Goal: Obtain resource: Download file/media

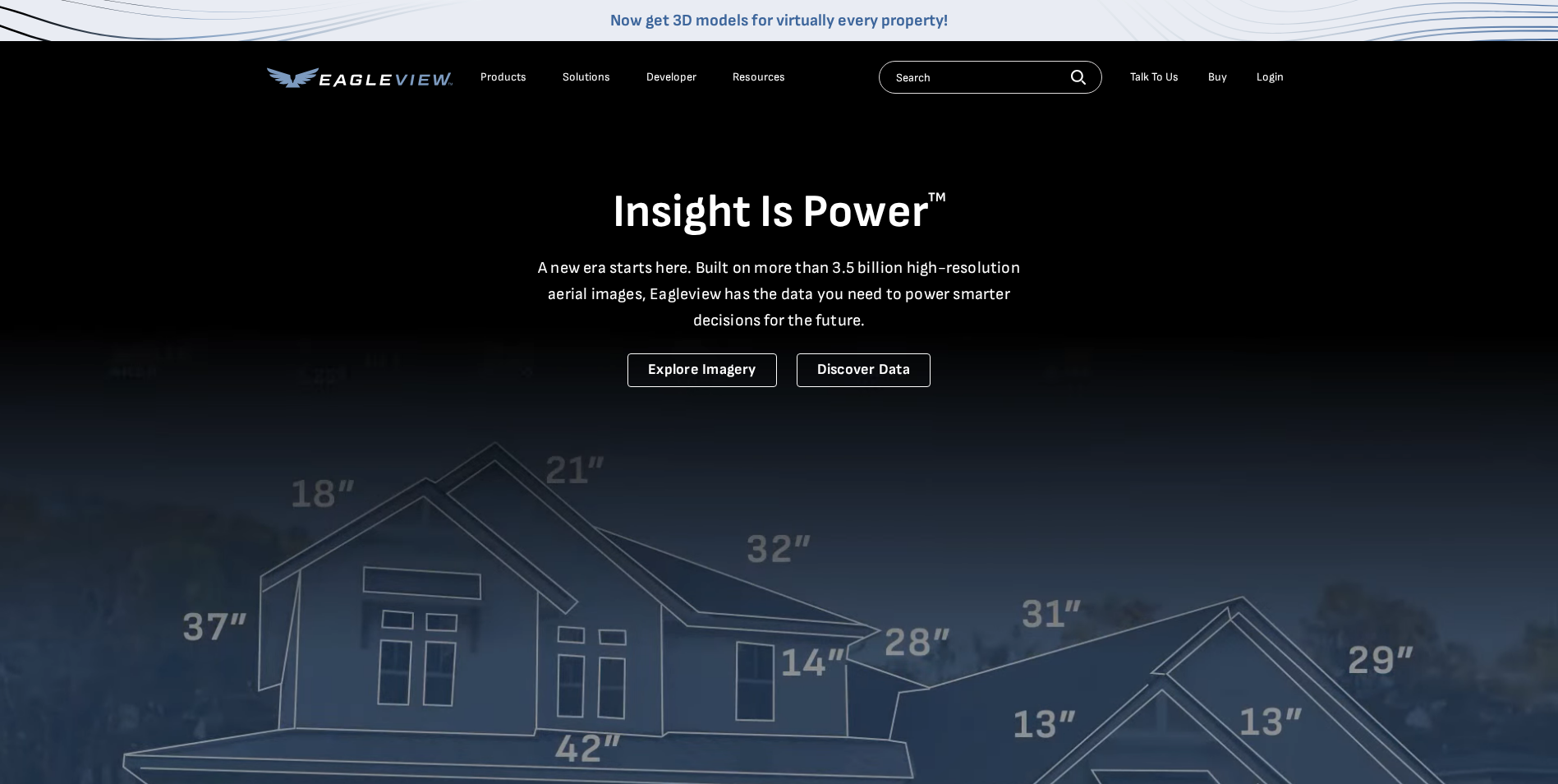
click at [1285, 75] on li "Login" at bounding box center [1270, 77] width 43 height 25
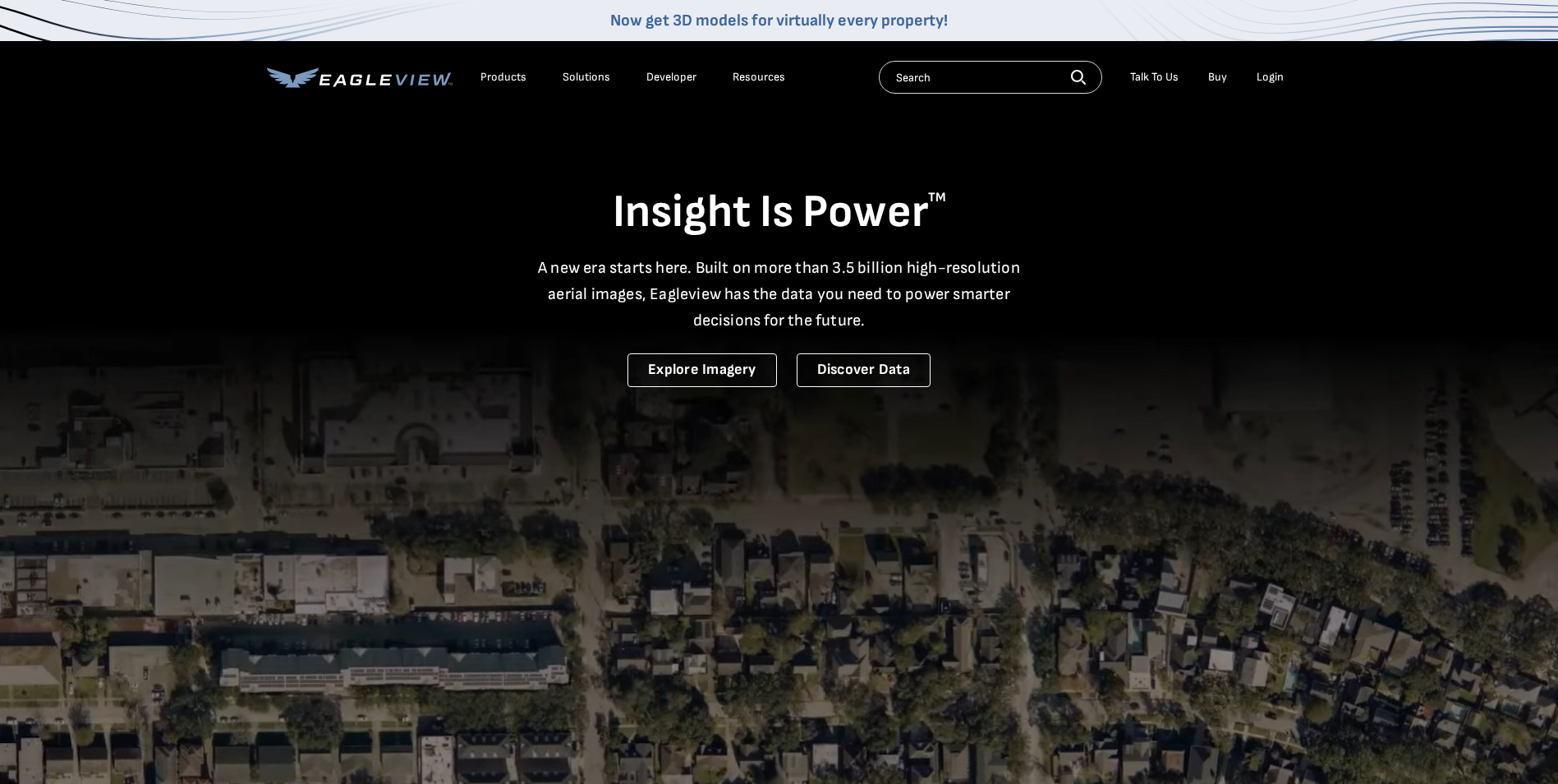
click at [1280, 80] on div "Login" at bounding box center [1271, 77] width 28 height 15
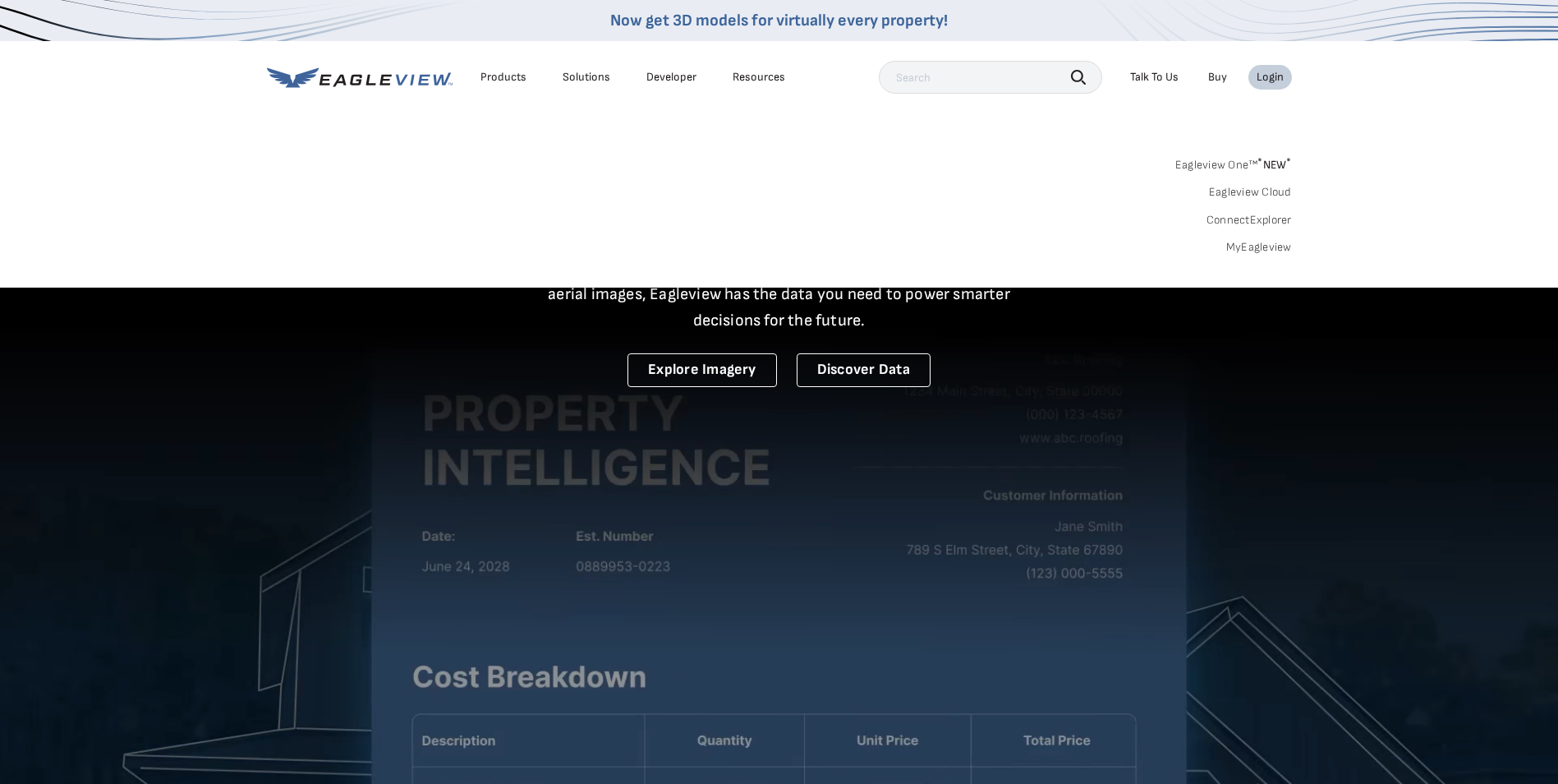
click at [1271, 241] on link "MyEagleview" at bounding box center [1260, 247] width 66 height 15
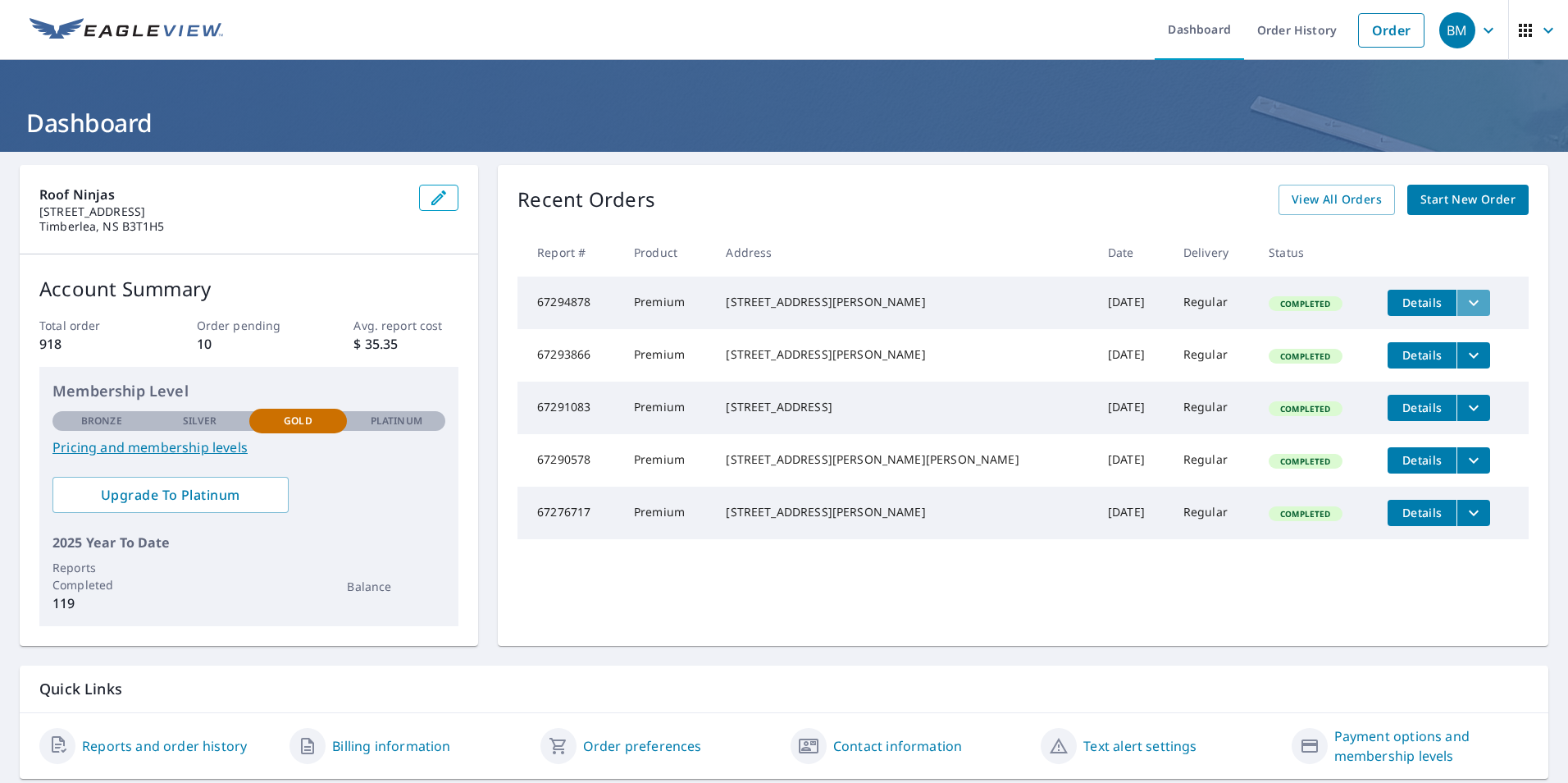
click at [1464, 295] on icon "filesDropdownBtn-67294878" at bounding box center [1473, 302] width 19 height 19
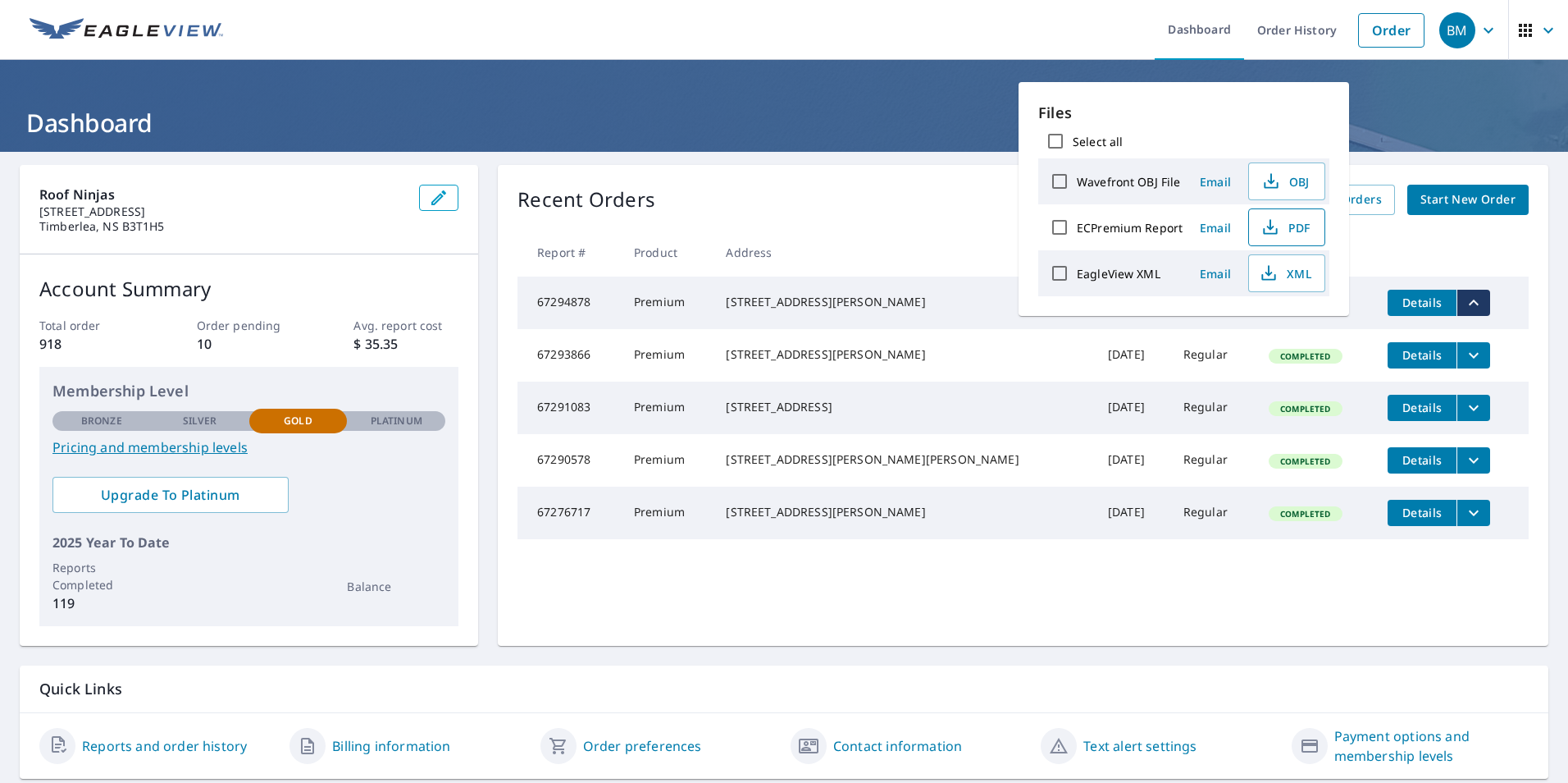
click at [1309, 226] on span "PDF" at bounding box center [1284, 226] width 52 height 19
click at [1468, 515] on icon "filesDropdownBtn-67276717" at bounding box center [1473, 513] width 10 height 6
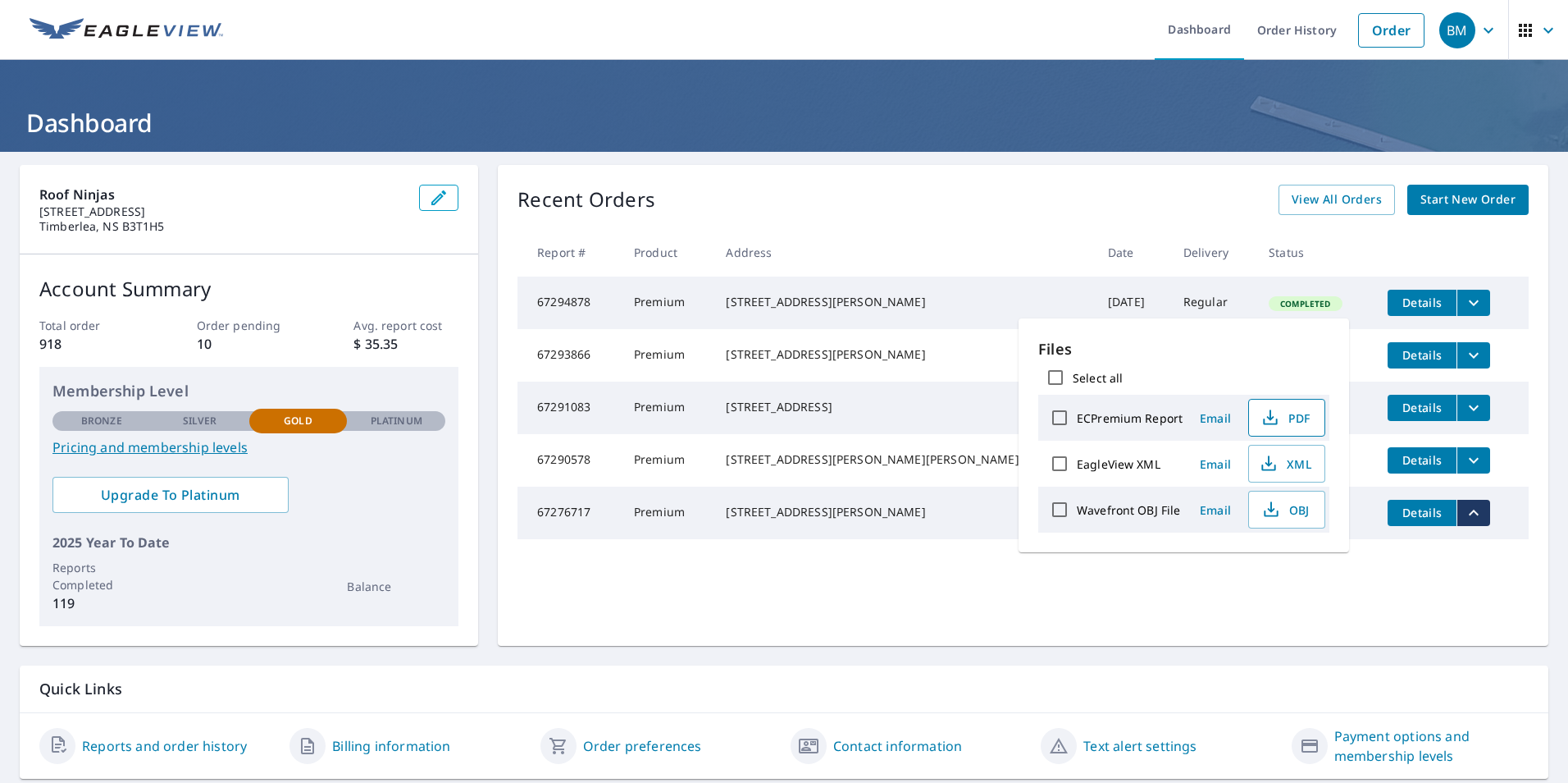
click at [1274, 419] on icon "button" at bounding box center [1269, 421] width 14 height 6
click at [1489, 345] on td "Details" at bounding box center [1451, 355] width 154 height 52
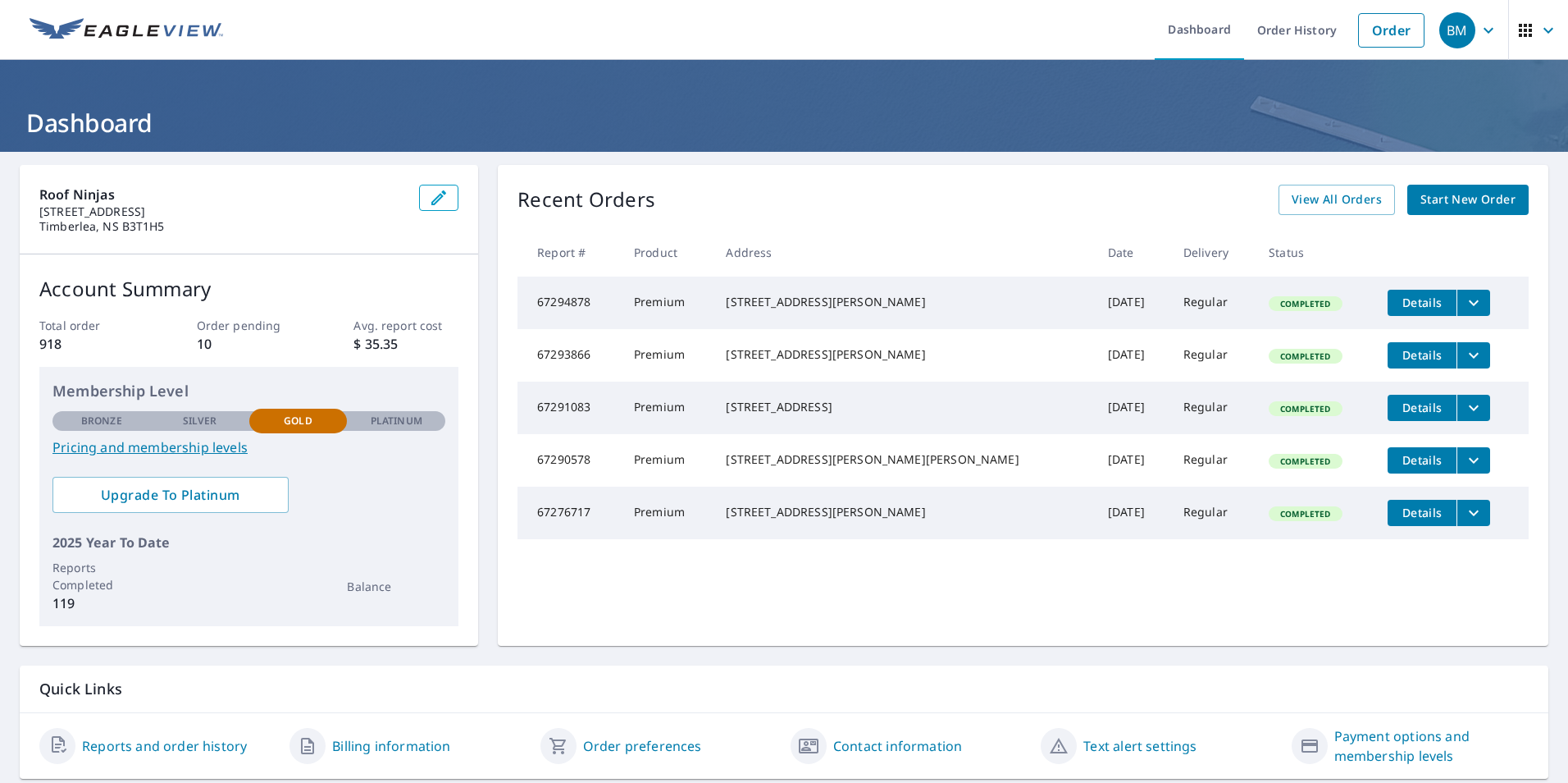
click at [1464, 414] on icon "filesDropdownBtn-67291083" at bounding box center [1473, 407] width 19 height 19
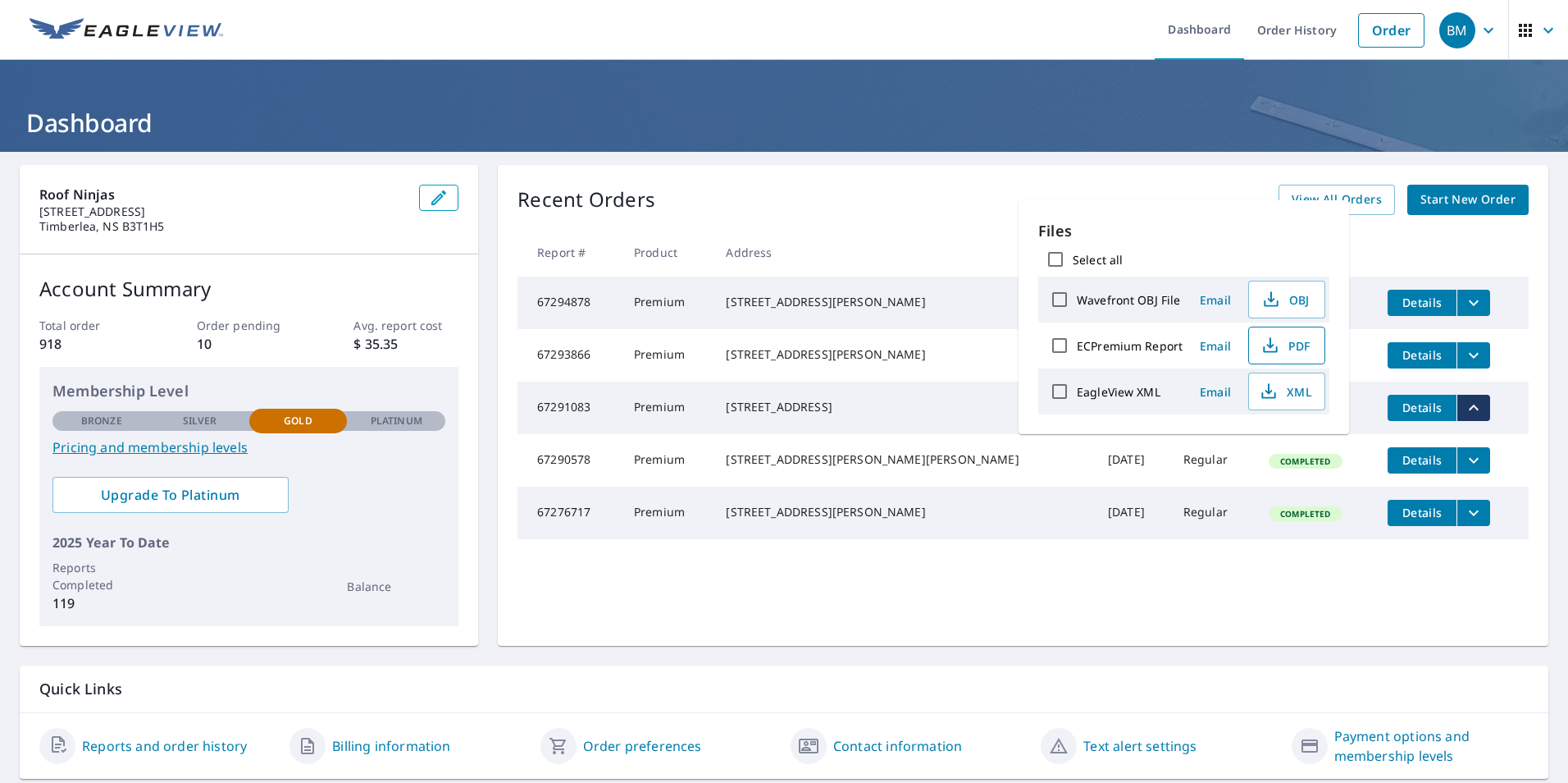
click at [1288, 350] on span "PDF" at bounding box center [1284, 345] width 52 height 19
click at [1450, 251] on th at bounding box center [1451, 252] width 154 height 49
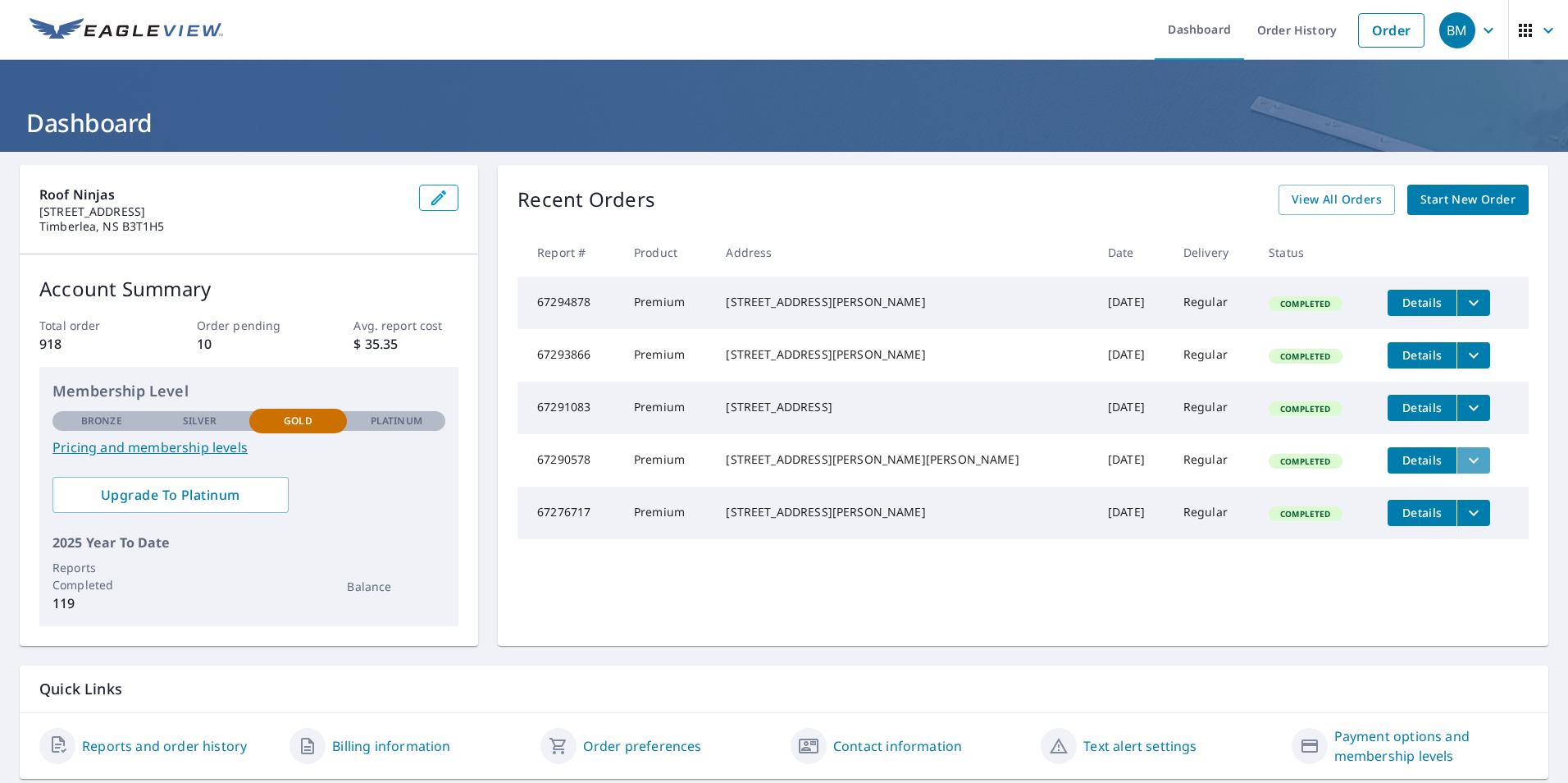
click at [1464, 470] on icon "filesDropdownBtn-67290578" at bounding box center [1473, 459] width 19 height 19
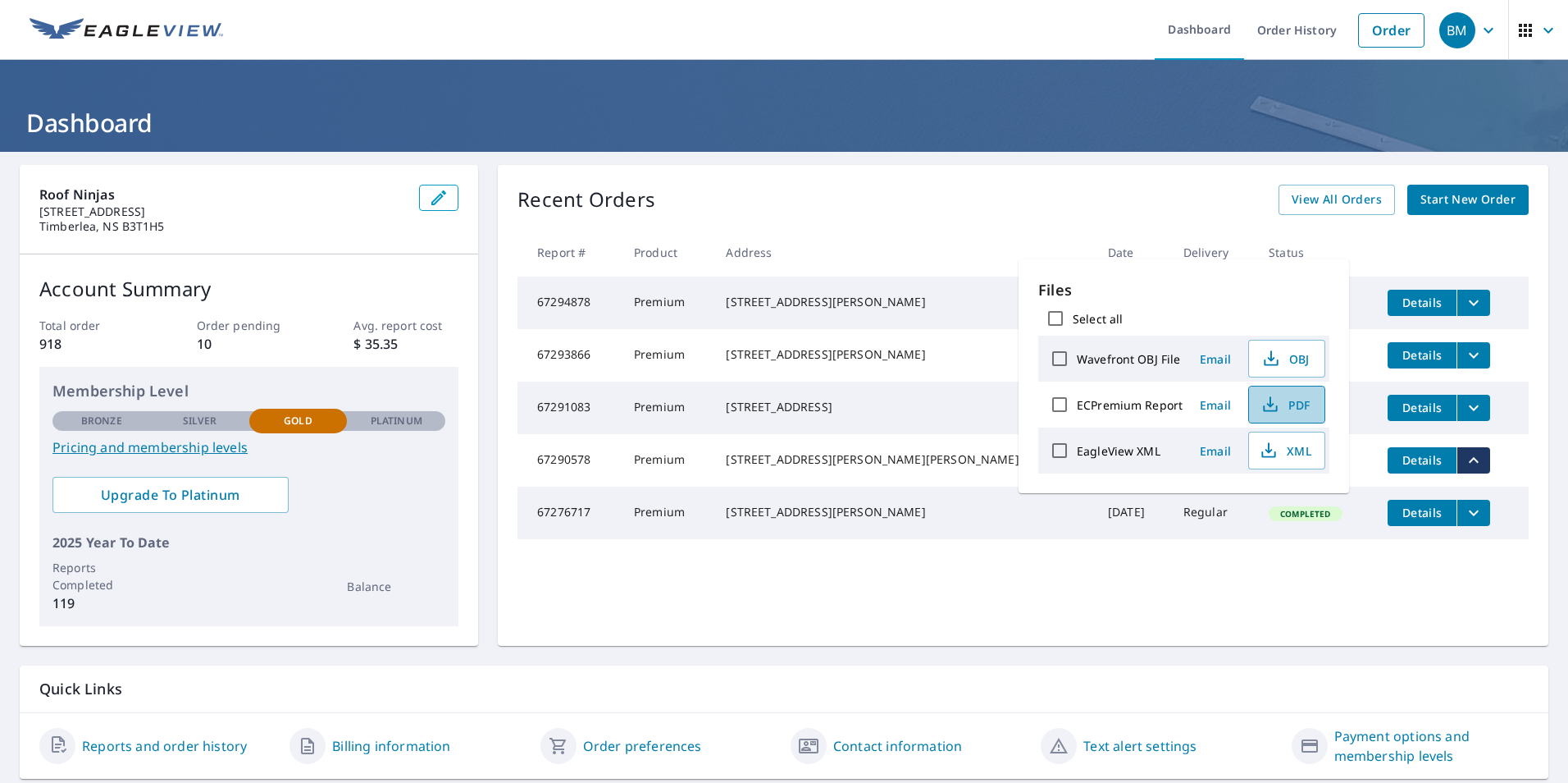
click at [1289, 400] on span "PDF" at bounding box center [1284, 403] width 52 height 19
